Goal: Task Accomplishment & Management: Manage account settings

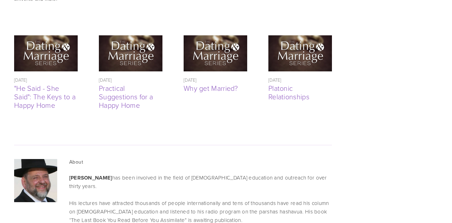
scroll to position [2012, 0]
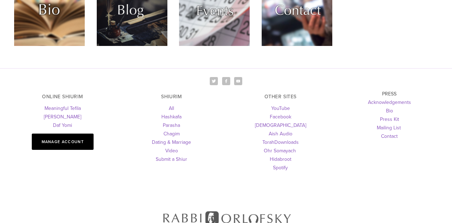
click at [83, 133] on link "Manage Account" at bounding box center [63, 141] width 62 height 16
